Goal: Task Accomplishment & Management: Use online tool/utility

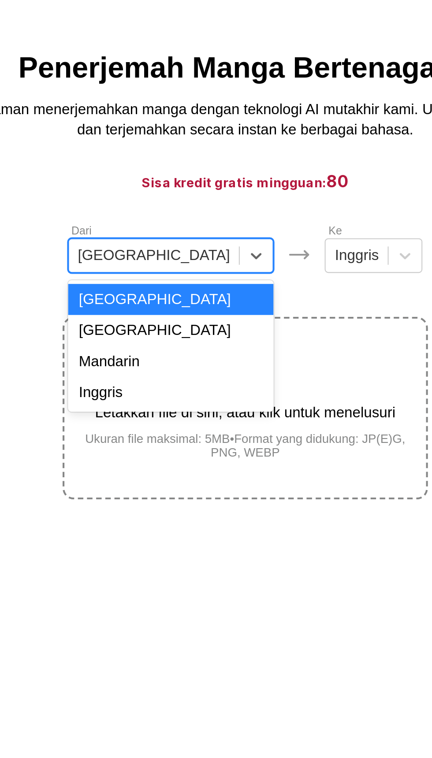
click at [185, 216] on div "Mandarin" at bounding box center [180, 208] width 100 height 15
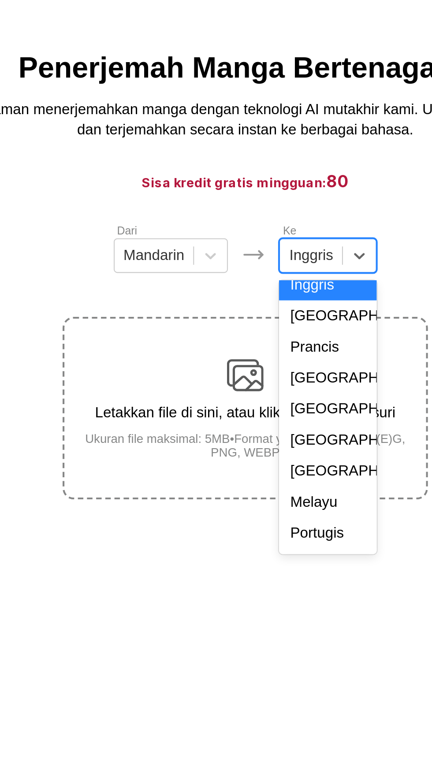
scroll to position [37, 0]
click at [260, 223] on div "Indonesia" at bounding box center [255, 215] width 47 height 15
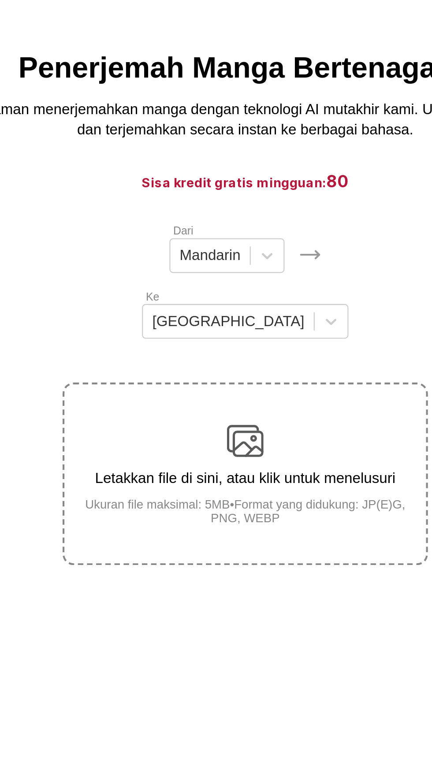
click at [242, 260] on p "Letakkan file di sini, atau klik untuk menelusuri" at bounding box center [216, 264] width 175 height 8
click at [0, 0] on input "Letakkan file di sini, atau klik untuk menelusuri Ukuran file maksimal: 5MB • F…" at bounding box center [0, 0] width 0 height 0
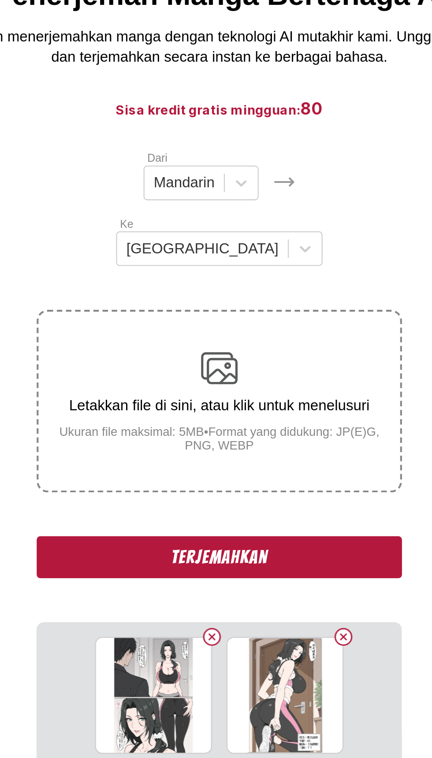
click at [260, 335] on button "Terjemahkan" at bounding box center [216, 337] width 176 height 20
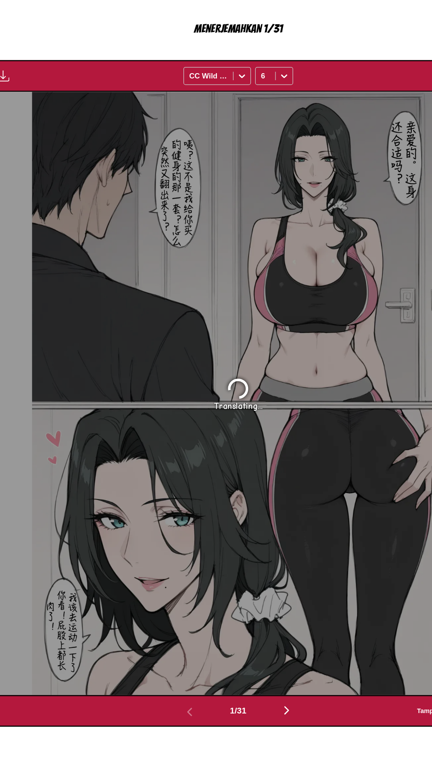
scroll to position [148, 0]
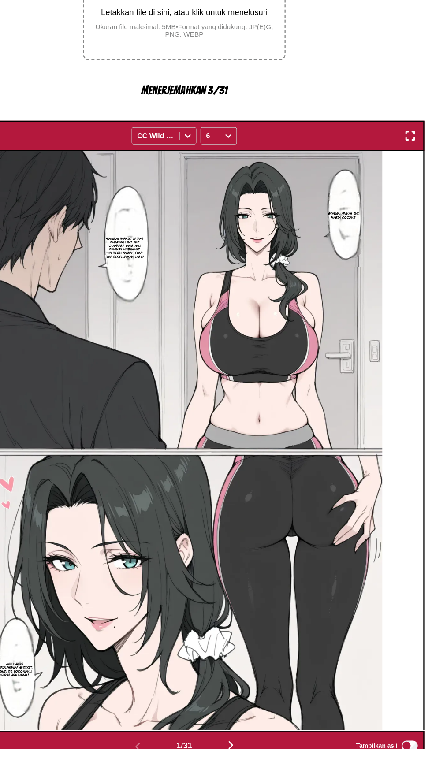
click at [408, 219] on img "button" at bounding box center [412, 224] width 11 height 11
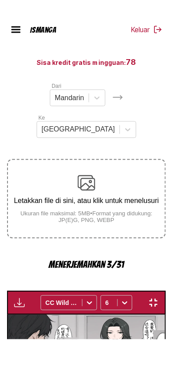
scroll to position [68, 0]
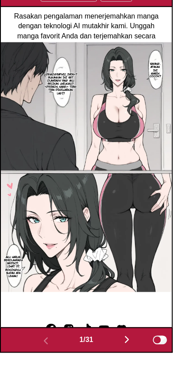
click at [124, 357] on img "button" at bounding box center [127, 358] width 11 height 11
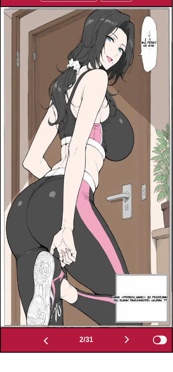
click at [123, 354] on button "button" at bounding box center [126, 359] width 53 height 13
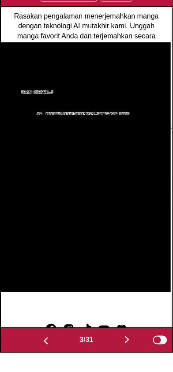
click at [123, 353] on button "button" at bounding box center [126, 359] width 53 height 13
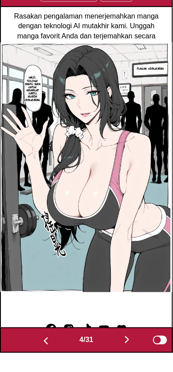
click at [125, 354] on img "button" at bounding box center [127, 358] width 11 height 11
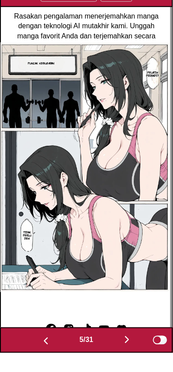
click at [125, 354] on img "button" at bounding box center [127, 358] width 11 height 11
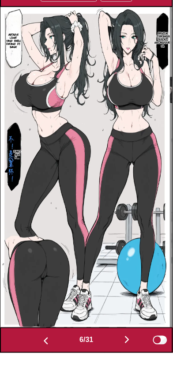
click at [124, 354] on img "button" at bounding box center [127, 358] width 11 height 11
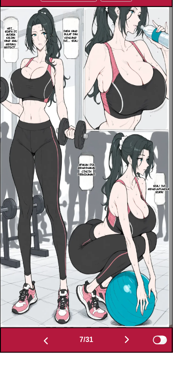
click at [125, 354] on img "button" at bounding box center [127, 358] width 11 height 11
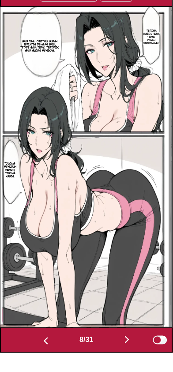
click at [125, 354] on img "button" at bounding box center [127, 358] width 11 height 11
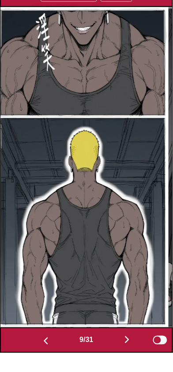
click at [123, 353] on button "button" at bounding box center [126, 359] width 53 height 13
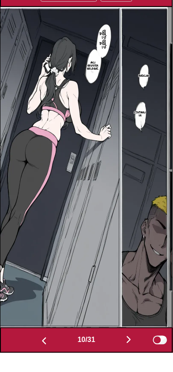
click at [123, 353] on button "button" at bounding box center [128, 359] width 53 height 13
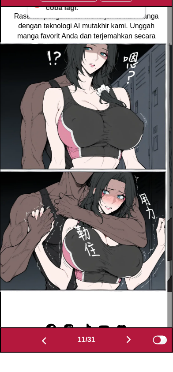
click at [125, 353] on button "button" at bounding box center [128, 359] width 53 height 13
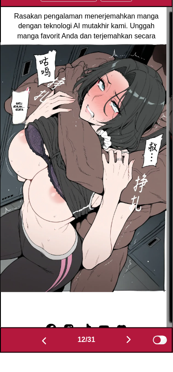
click at [126, 353] on img "button" at bounding box center [128, 358] width 11 height 11
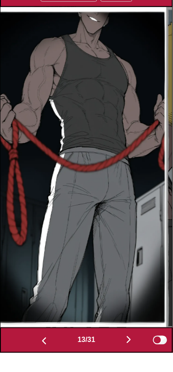
click at [126, 354] on img "button" at bounding box center [128, 358] width 11 height 11
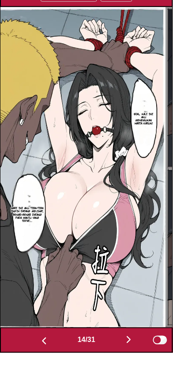
click at [127, 356] on img "button" at bounding box center [128, 358] width 11 height 11
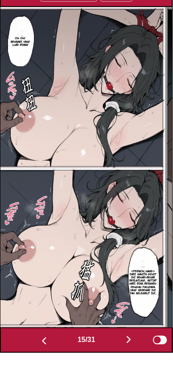
click at [127, 356] on img "button" at bounding box center [128, 358] width 11 height 11
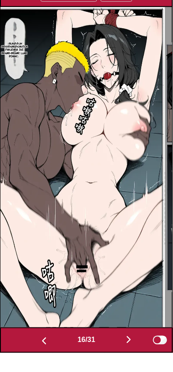
click at [127, 355] on img "button" at bounding box center [128, 358] width 11 height 11
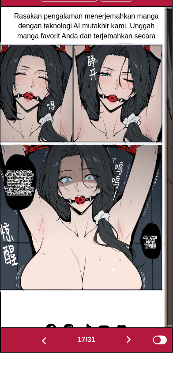
click at [125, 357] on button "button" at bounding box center [128, 359] width 53 height 13
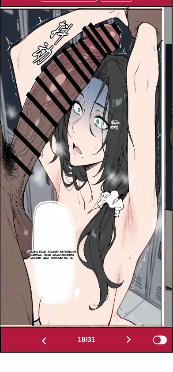
click at [129, 356] on img "button" at bounding box center [128, 358] width 11 height 11
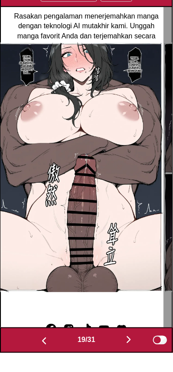
click at [129, 353] on img "button" at bounding box center [128, 358] width 11 height 11
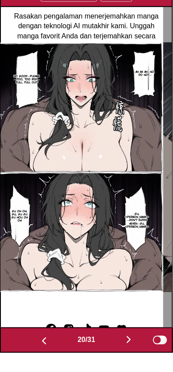
click at [128, 354] on img "button" at bounding box center [128, 358] width 11 height 11
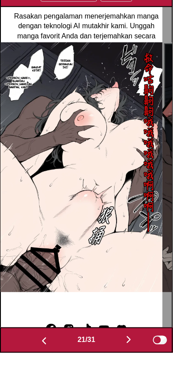
click at [128, 354] on img "button" at bounding box center [128, 358] width 11 height 11
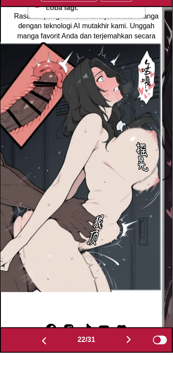
click at [129, 354] on img "button" at bounding box center [128, 358] width 11 height 11
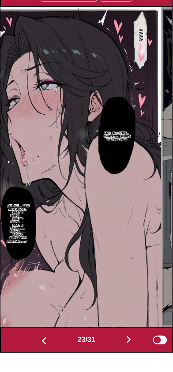
click at [125, 354] on button "button" at bounding box center [128, 359] width 53 height 13
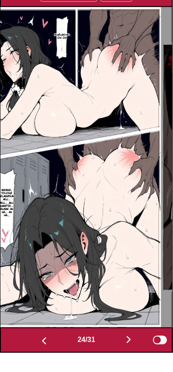
click at [121, 353] on button "button" at bounding box center [128, 359] width 53 height 13
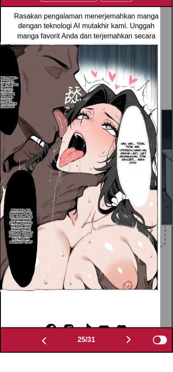
click at [124, 353] on button "button" at bounding box center [128, 359] width 53 height 13
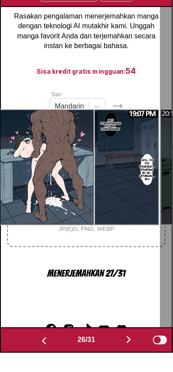
click at [123, 354] on button "button" at bounding box center [128, 359] width 53 height 13
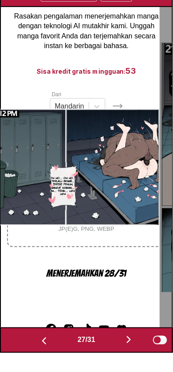
click at [127, 354] on img "button" at bounding box center [128, 358] width 11 height 11
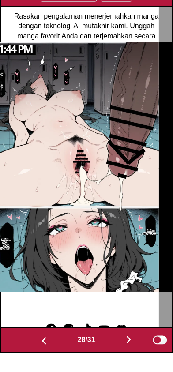
click at [127, 354] on img "button" at bounding box center [128, 358] width 11 height 11
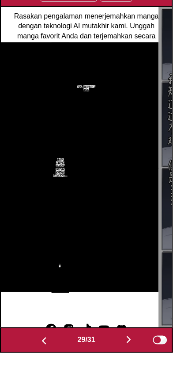
click at [127, 354] on img "button" at bounding box center [128, 358] width 11 height 11
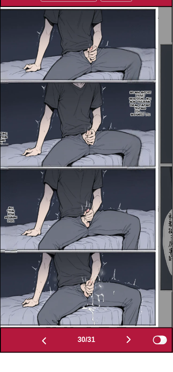
click at [125, 353] on button "button" at bounding box center [128, 359] width 53 height 13
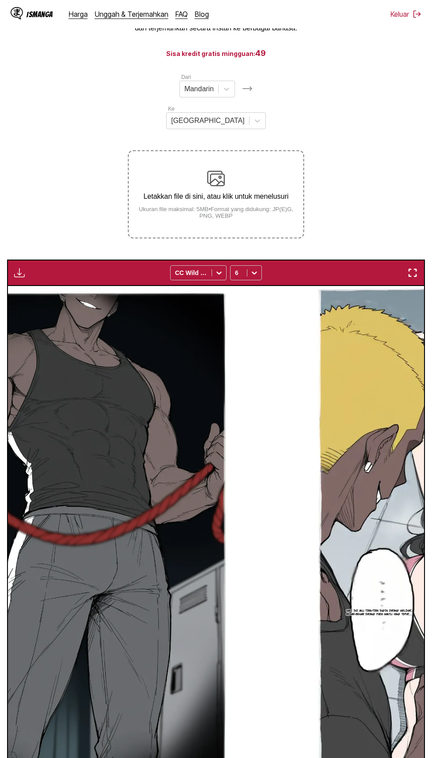
scroll to position [0, 12486]
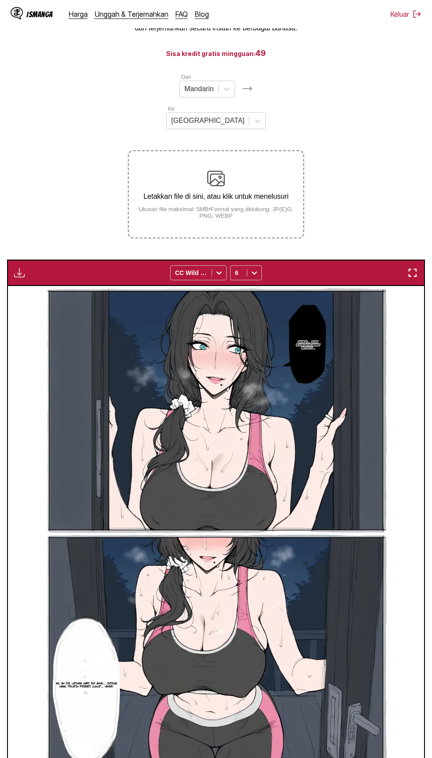
click at [409, 268] on img "button" at bounding box center [412, 273] width 11 height 11
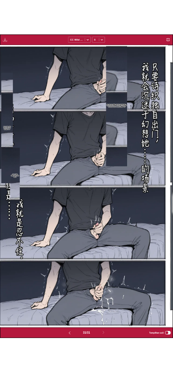
scroll to position [0, 5144]
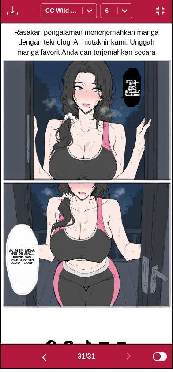
click at [15, 15] on img "button" at bounding box center [12, 12] width 11 height 11
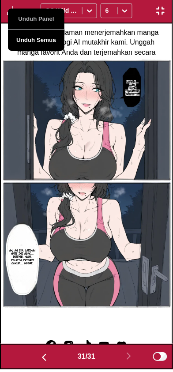
click at [39, 45] on button "Unduh Semua" at bounding box center [36, 42] width 56 height 21
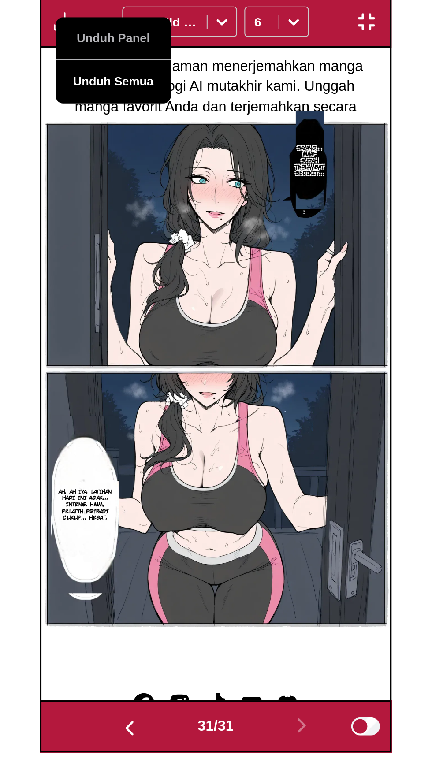
scroll to position [68, 0]
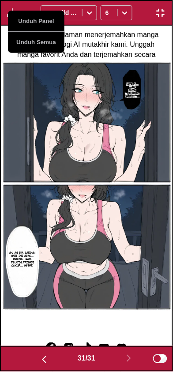
click at [161, 17] on img "button" at bounding box center [160, 12] width 11 height 11
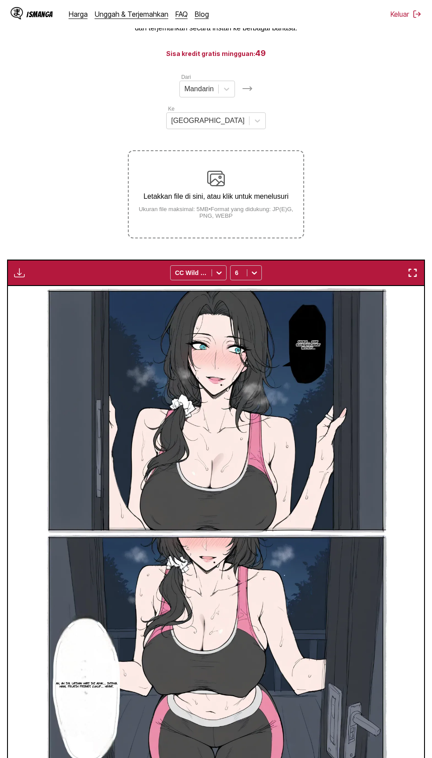
scroll to position [0, 0]
